Goal: Information Seeking & Learning: Learn about a topic

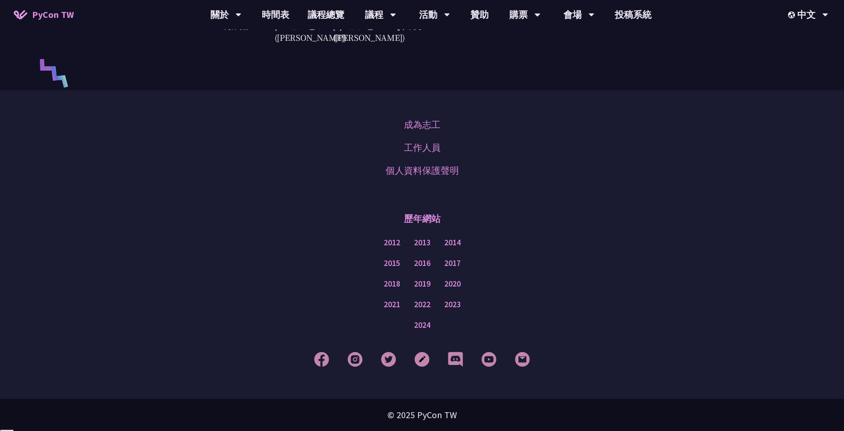
scroll to position [2562, 0]
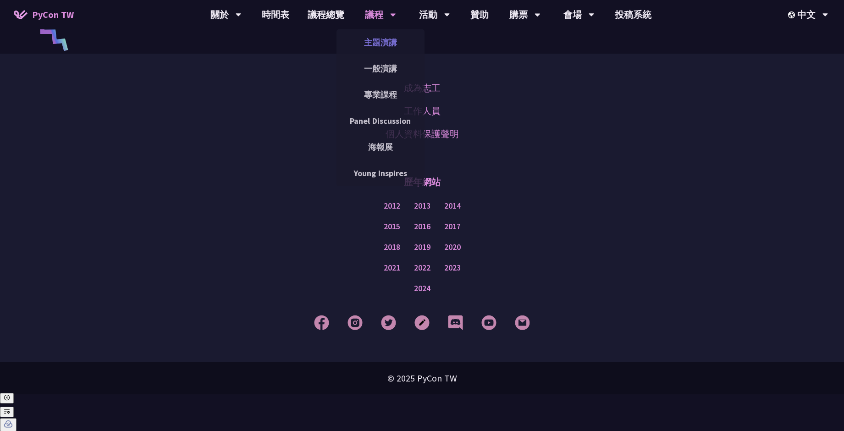
click at [378, 44] on link "主題演講" at bounding box center [381, 43] width 88 height 22
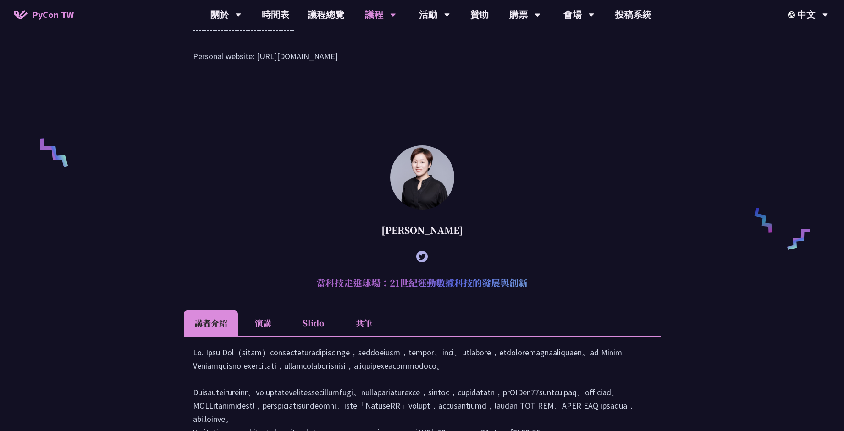
scroll to position [743, 0]
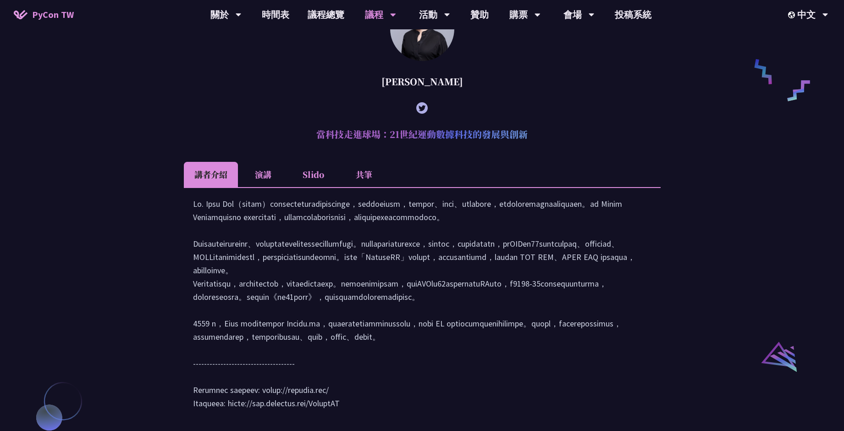
click at [303, 187] on li "Slido" at bounding box center [313, 174] width 50 height 25
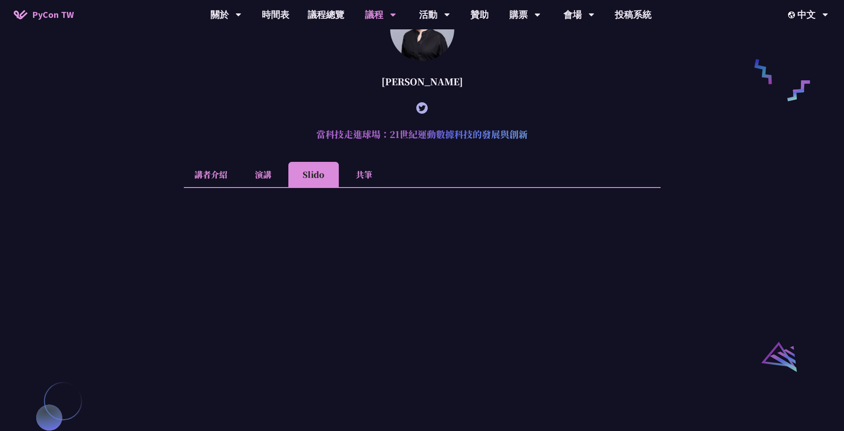
click at [204, 187] on li "講者介紹" at bounding box center [211, 174] width 54 height 25
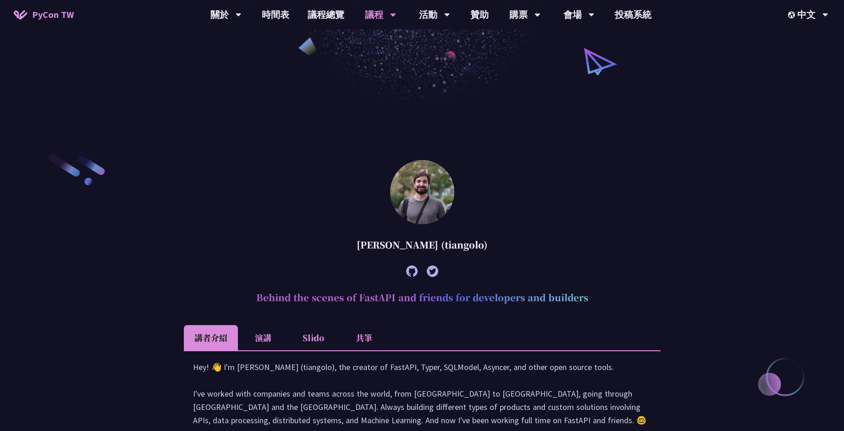
scroll to position [0, 0]
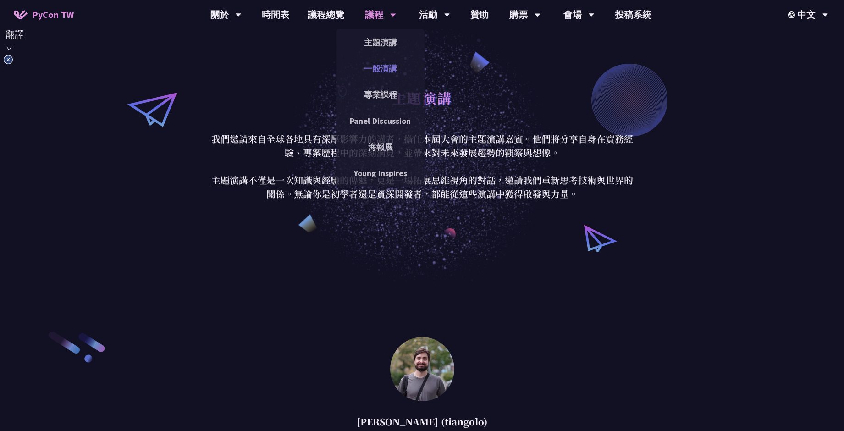
click at [383, 75] on link "一般演講" at bounding box center [381, 69] width 88 height 22
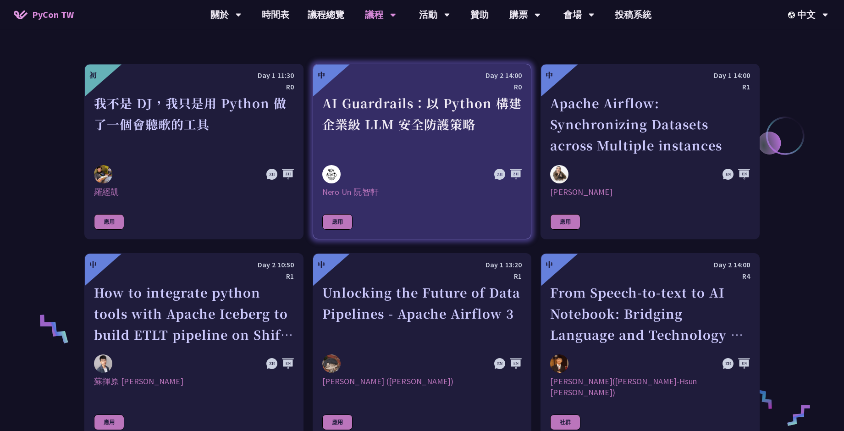
scroll to position [495, 0]
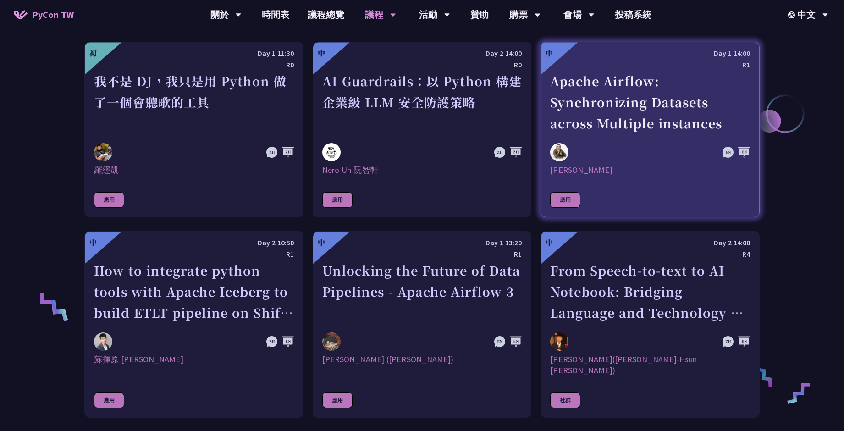
click at [657, 190] on link "中 Day 1 14:00 R1 Apache Airflow: Synchronizing Datasets across Multiple instanc…" at bounding box center [650, 130] width 219 height 176
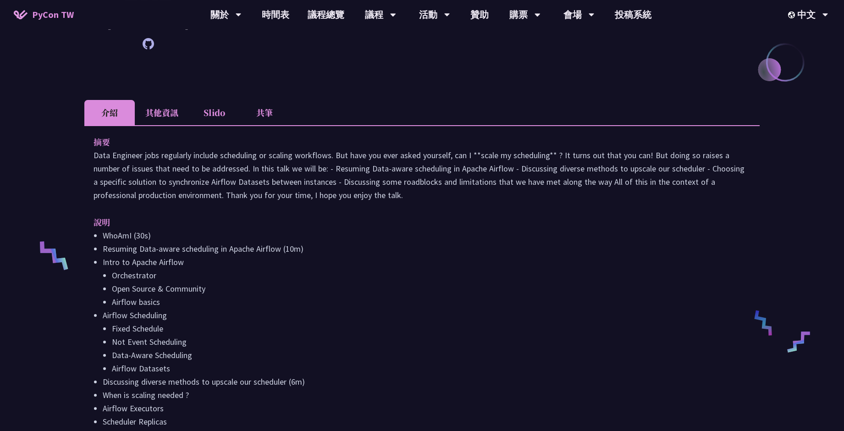
scroll to position [198, 0]
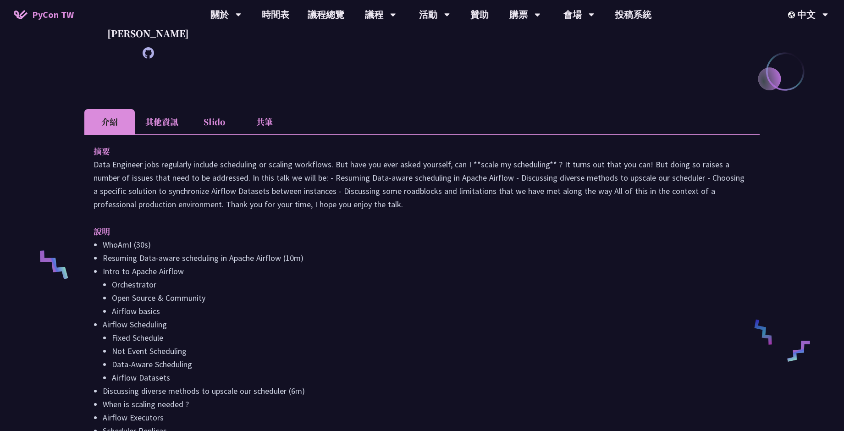
click at [166, 134] on li "其他資訊" at bounding box center [162, 121] width 54 height 25
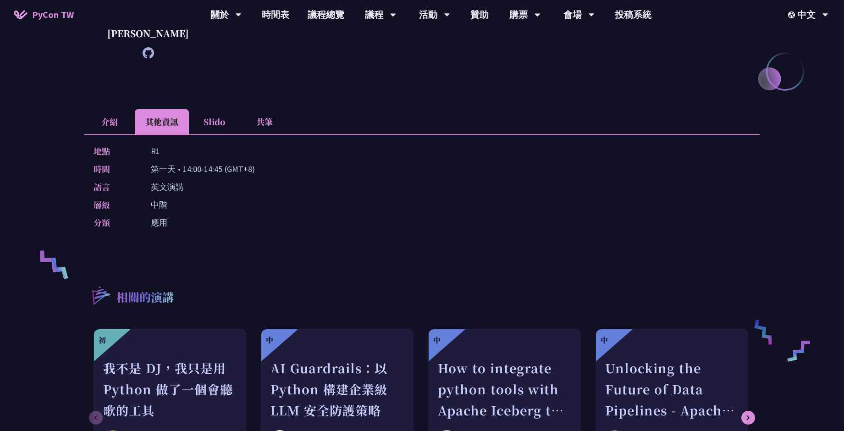
click at [107, 134] on li "介紹" at bounding box center [109, 121] width 50 height 25
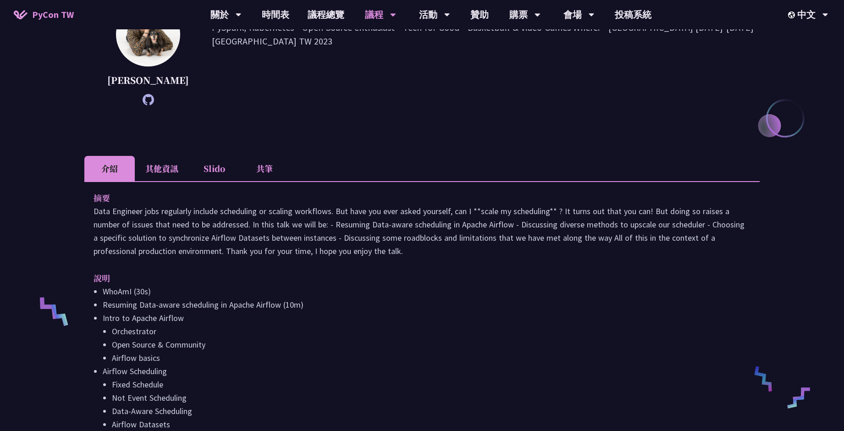
scroll to position [0, 0]
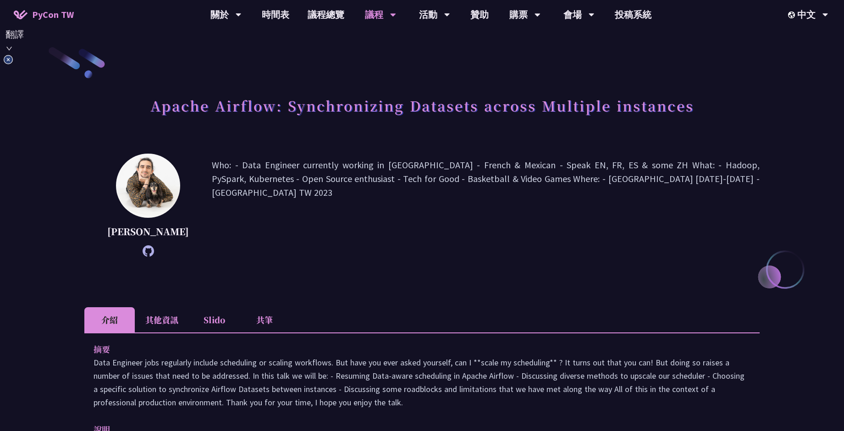
scroll to position [495, 0]
